Goal: Information Seeking & Learning: Learn about a topic

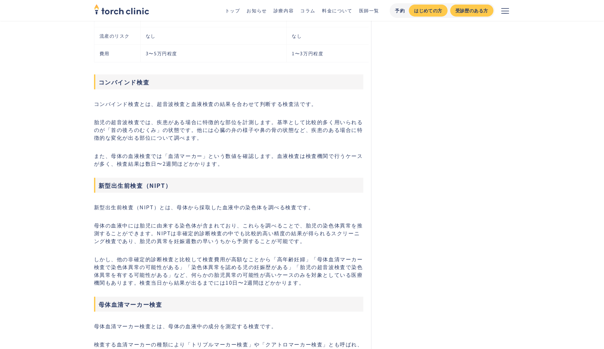
scroll to position [878, 0]
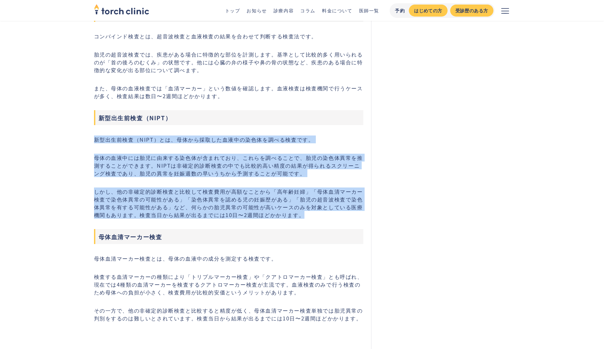
drag, startPoint x: 95, startPoint y: 145, endPoint x: 342, endPoint y: 222, distance: 259.0
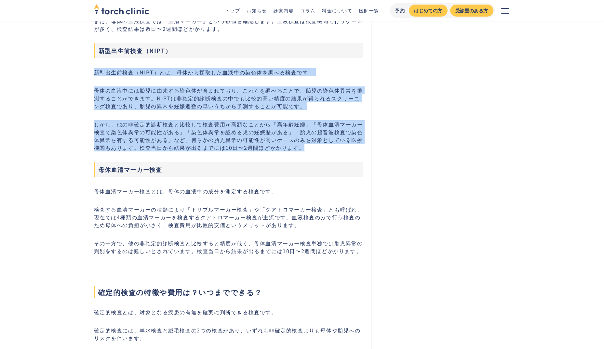
scroll to position [943, 0]
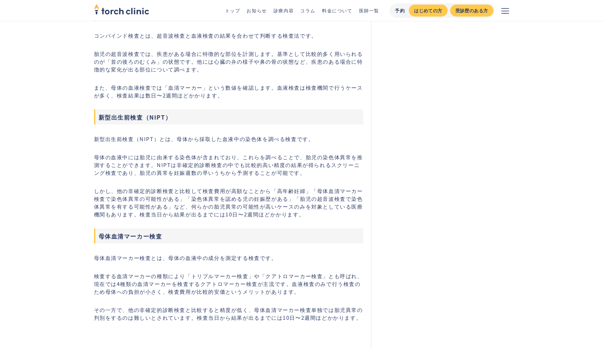
scroll to position [878, 0]
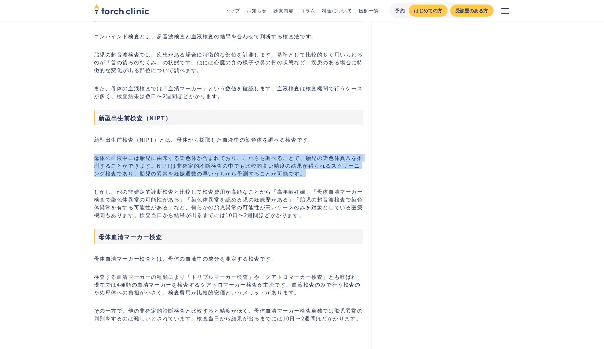
drag, startPoint x: 94, startPoint y: 162, endPoint x: 303, endPoint y: 179, distance: 209.8
click at [303, 177] on p "母体の血液中には胎児に由来する染色体が含まれており、これらを調べることで、胎児の染色体異常を推測することができます。NIPTは非確定的診断検査の中でも比較的高…" at bounding box center [229, 165] width 270 height 23
click at [300, 177] on p "母体の血液中には胎児に由来する染色体が含まれており、これらを調べることで、胎児の染色体異常を推測することができます。NIPTは非確定的診断検査の中でも比較的高…" at bounding box center [229, 165] width 270 height 23
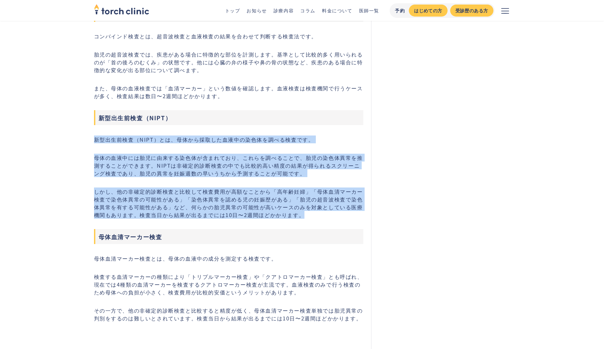
drag, startPoint x: 93, startPoint y: 145, endPoint x: 291, endPoint y: 222, distance: 212.7
click at [297, 219] on p "しかし、他の非確定的診断検査と比較して検査費用が高額なことから「高年齢妊婦」「母体血清マーカー検査で染色体異常の可能性がある」「染色体異常を認める児の妊娠歴が…" at bounding box center [229, 203] width 270 height 31
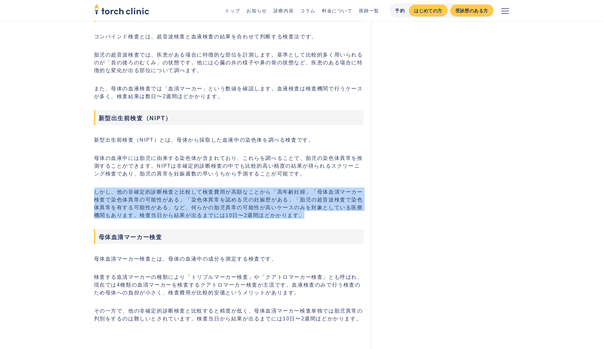
drag, startPoint x: 295, startPoint y: 222, endPoint x: 70, endPoint y: 197, distance: 226.8
drag, startPoint x: 70, startPoint y: 197, endPoint x: 128, endPoint y: 212, distance: 60.5
click at [128, 212] on p "しかし、他の非確定的診断検査と比較して検査費用が高額なことから「高年齢妊婦」「母体血清マーカー検査で染色体異常の可能性がある」「染色体異常を認める児の妊娠歴が…" at bounding box center [229, 203] width 270 height 31
drag, startPoint x: 96, startPoint y: 196, endPoint x: 293, endPoint y: 222, distance: 198.8
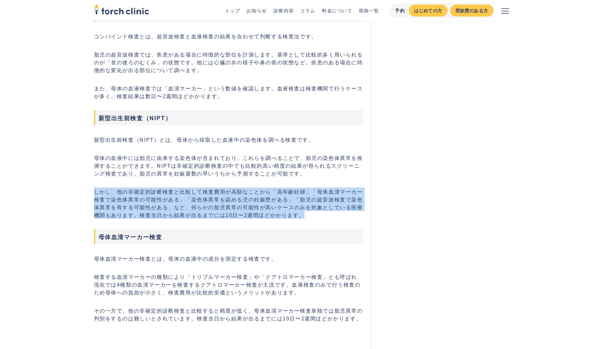
click at [293, 219] on p "しかし、他の非確定的診断検査と比較して検査費用が高額なことから「高年齢妊婦」「母体血清マーカー検査で染色体異常の可能性がある」「染色体異常を認める児の妊娠歴が…" at bounding box center [229, 203] width 270 height 31
drag, startPoint x: 293, startPoint y: 222, endPoint x: 249, endPoint y: 218, distance: 45.0
click at [249, 218] on p "しかし、他の非確定的診断検査と比較して検査費用が高額なことから「高年齢妊婦」「母体血清マーカー検査で染色体異常の可能性がある」「染色体異常を認める児の妊娠歴が…" at bounding box center [229, 203] width 270 height 31
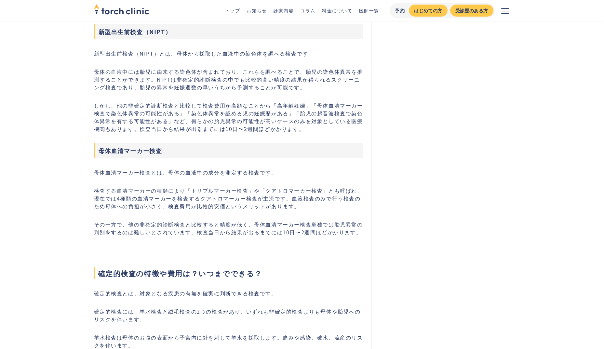
scroll to position [976, 0]
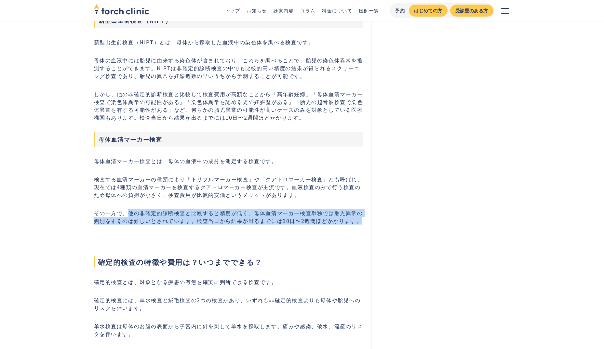
drag, startPoint x: 126, startPoint y: 218, endPoint x: 361, endPoint y: 226, distance: 235.0
click at [361, 225] on p "その一方で、他の非確定的診断検査と比較すると精度が低く、母体血清マーカー検査単独では胎児異常の判別をするのは難しいとされています。検査当日から結果が出るまでに…" at bounding box center [229, 217] width 270 height 16
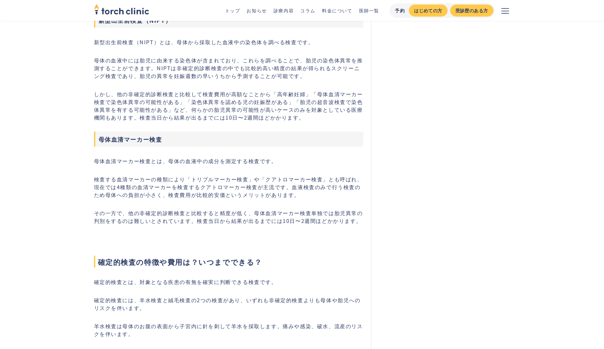
click at [236, 143] on h3 "母体血清マーカー検査" at bounding box center [229, 139] width 270 height 15
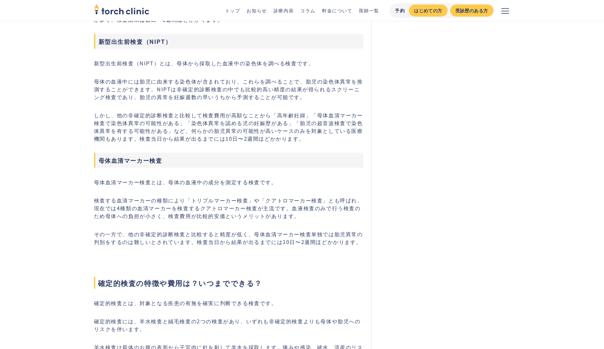
scroll to position [943, 0]
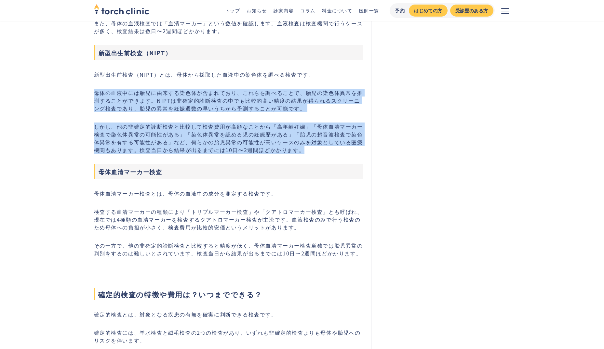
drag, startPoint x: 292, startPoint y: 157, endPoint x: 68, endPoint y: 98, distance: 231.9
drag, startPoint x: 68, startPoint y: 98, endPoint x: 106, endPoint y: 109, distance: 39.2
click at [106, 109] on p "母体の血液中には胎児に由来する染色体が含まれており、これらを調べることで、胎児の染色体異常を推測することができます。NIPTは非確定的診断検査の中でも比較的高…" at bounding box center [229, 100] width 270 height 23
drag, startPoint x: 94, startPoint y: 80, endPoint x: 307, endPoint y: 155, distance: 226.6
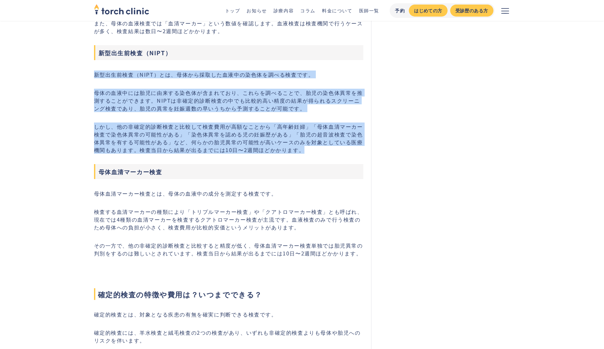
drag, startPoint x: 307, startPoint y: 155, endPoint x: 297, endPoint y: 157, distance: 10.3
click at [297, 154] on p "しかし、他の非確定的診断検査と比較して検査費用が高額なことから「高年齢妊婦」「母体血清マーカー検査で染色体異常の可能性がある」「染色体異常を認める児の妊娠歴が…" at bounding box center [229, 138] width 270 height 31
drag, startPoint x: 294, startPoint y: 157, endPoint x: 70, endPoint y: 80, distance: 237.0
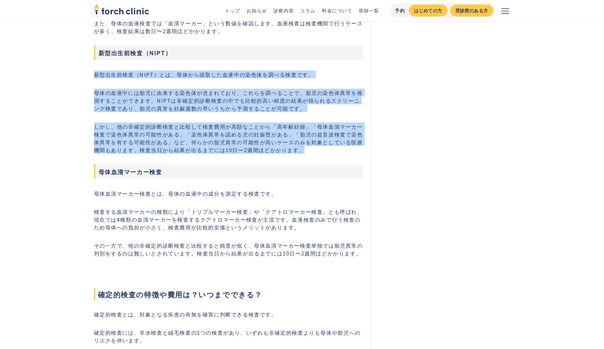
drag, startPoint x: 70, startPoint y: 80, endPoint x: 89, endPoint y: 99, distance: 27.4
drag, startPoint x: 92, startPoint y: 79, endPoint x: 319, endPoint y: 153, distance: 239.0
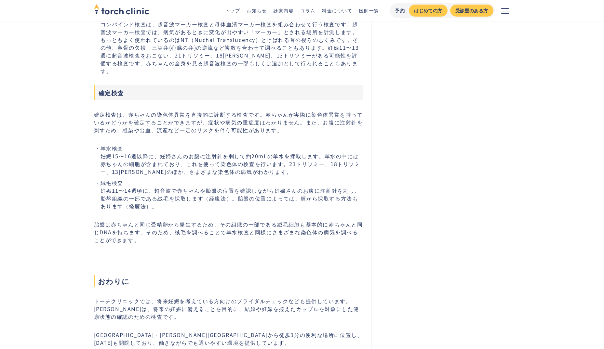
scroll to position [3643, 0]
